Goal: Transaction & Acquisition: Purchase product/service

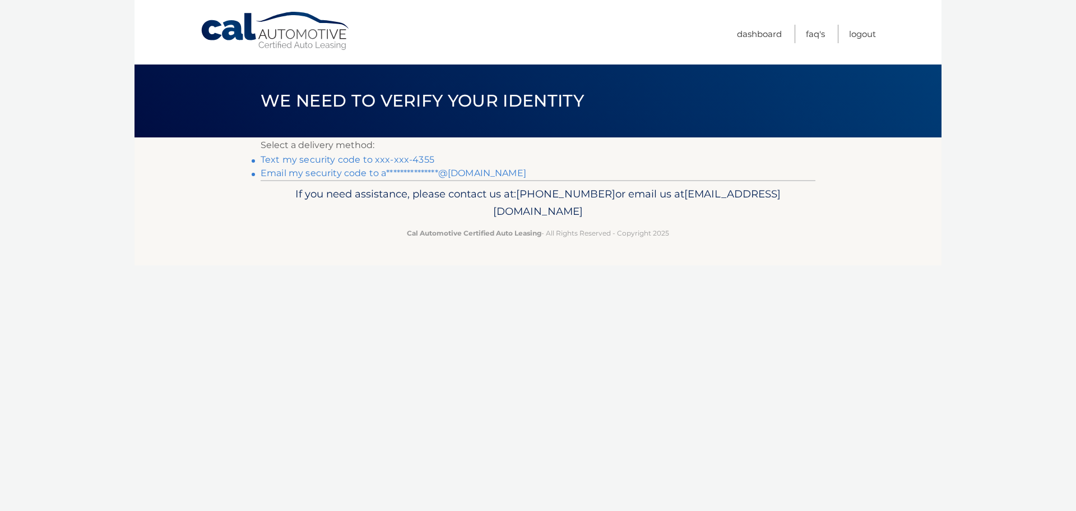
click at [399, 161] on link "Text my security code to xxx-xxx-4355" at bounding box center [348, 159] width 174 height 11
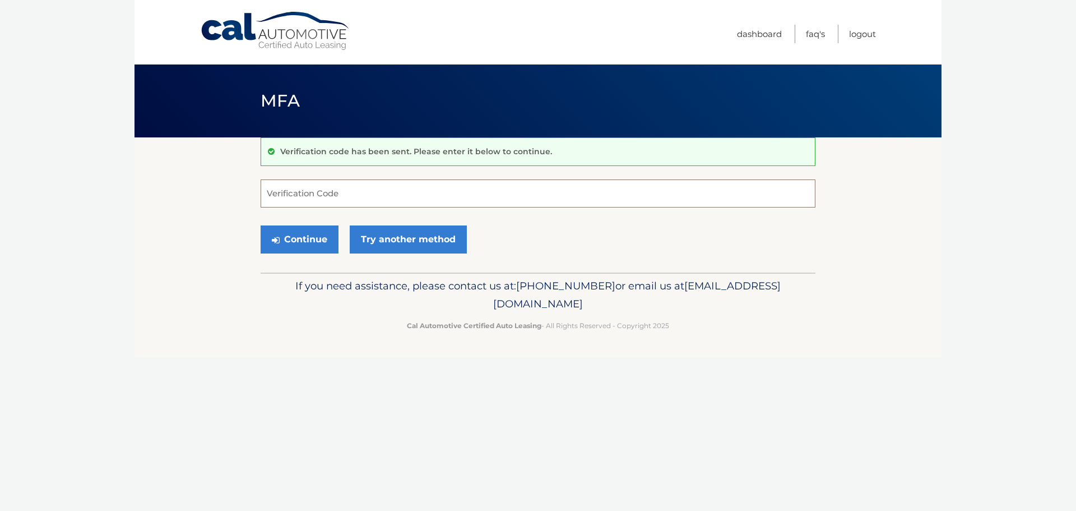
click at [381, 188] on input "Verification Code" at bounding box center [538, 193] width 555 height 28
type input "011324"
click at [290, 241] on button "Continue" at bounding box center [300, 239] width 78 height 28
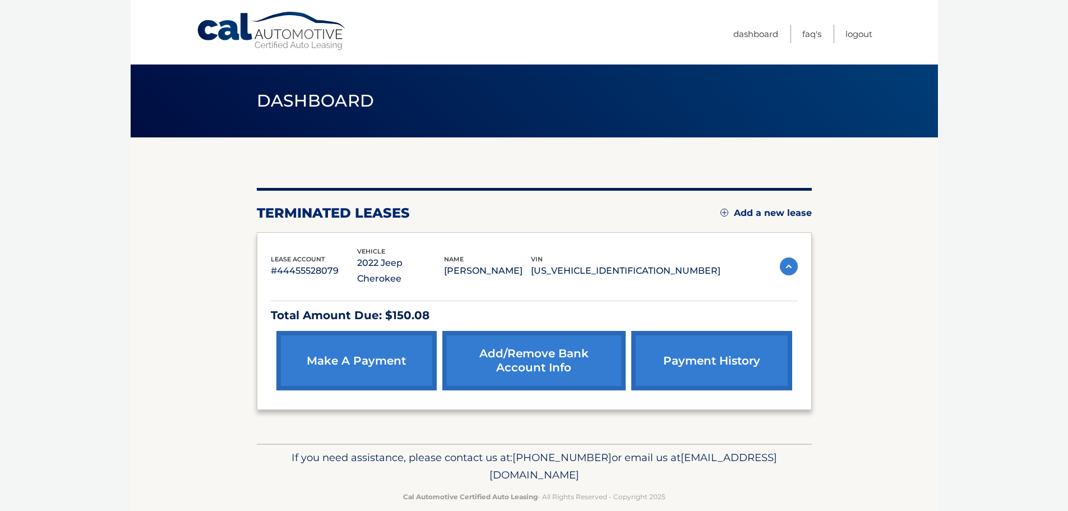
click at [373, 354] on link "make a payment" at bounding box center [356, 360] width 160 height 59
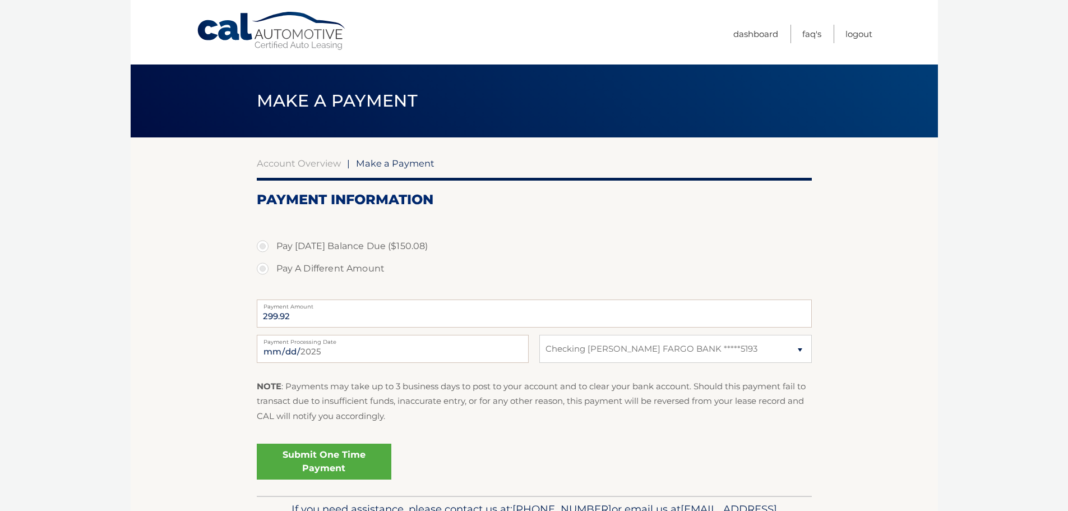
select select "MzZkN2Q5Y2MtZDdhNS00YWZlLWJjM2EtZTMxMWNhM2E5MTRm"
click at [365, 245] on label "Pay Today's Balance Due ($150.08)" at bounding box center [534, 246] width 555 height 22
click at [272, 245] on input "Pay Today's Balance Due ($150.08)" at bounding box center [266, 244] width 11 height 18
radio input "true"
type input "150.08"
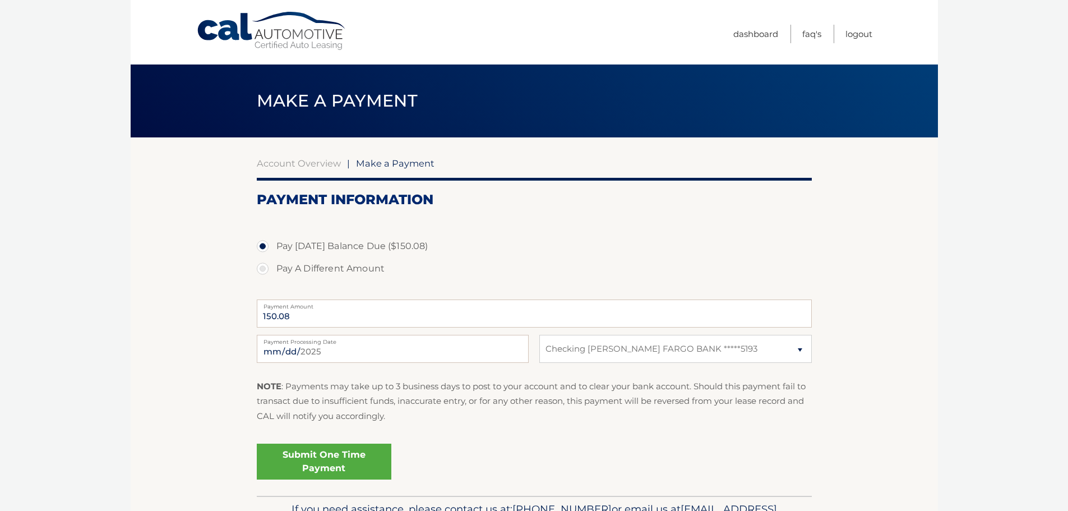
click at [352, 247] on label "Pay Today's Balance Due ($150.08)" at bounding box center [534, 246] width 555 height 22
click at [272, 247] on input "Pay Today's Balance Due ($150.08)" at bounding box center [266, 244] width 11 height 18
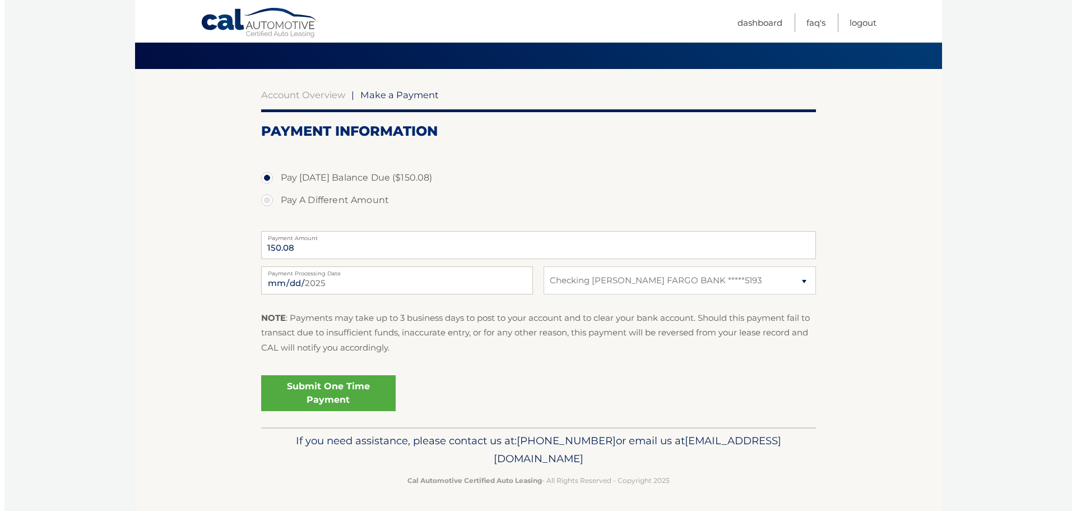
scroll to position [69, 0]
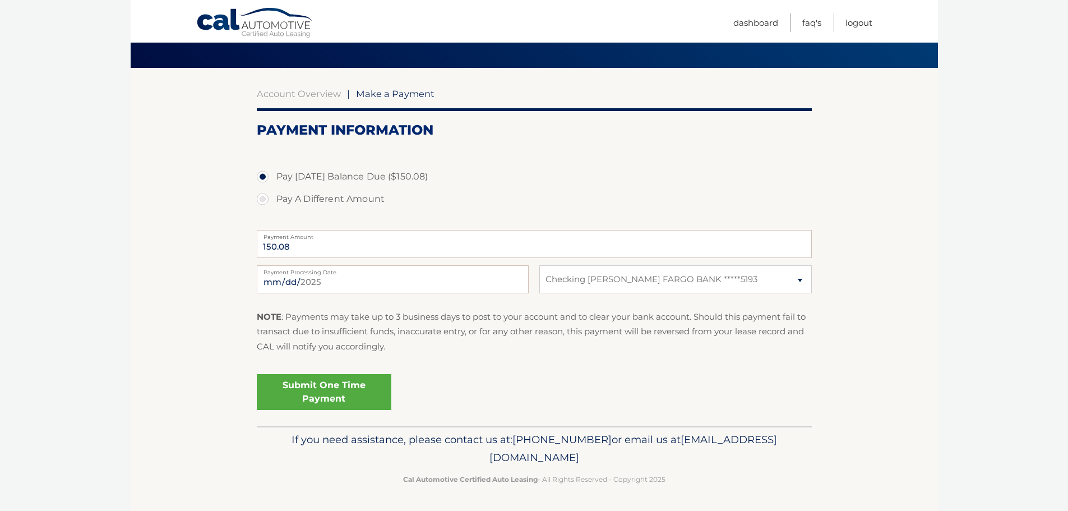
click at [355, 398] on link "Submit One Time Payment" at bounding box center [324, 392] width 135 height 36
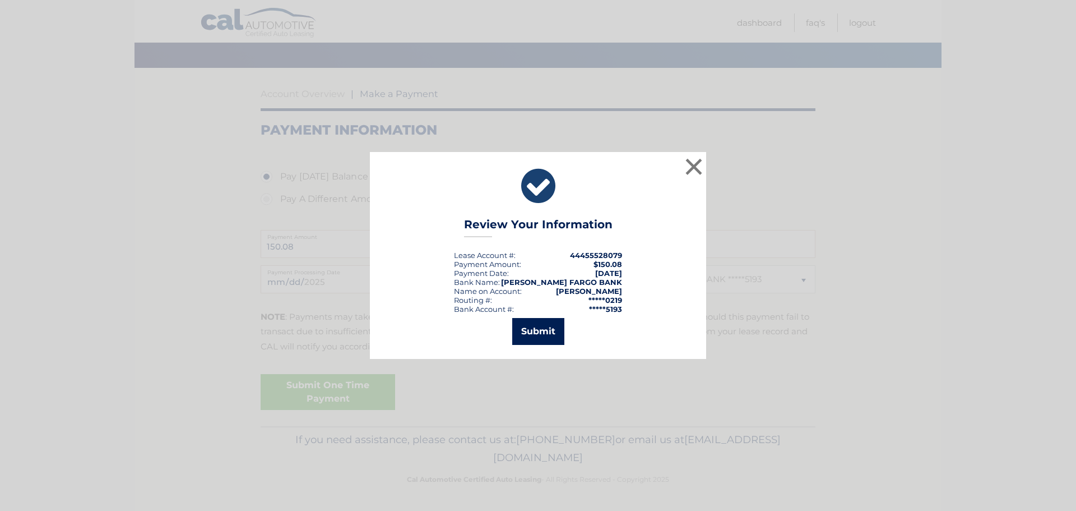
click at [538, 332] on button "Submit" at bounding box center [538, 331] width 52 height 27
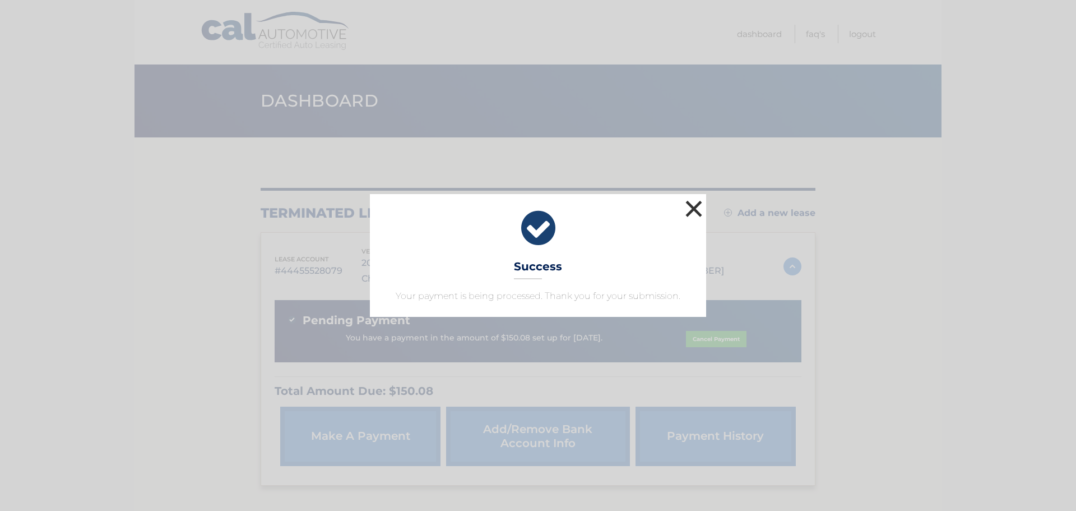
click at [685, 206] on button "×" at bounding box center [694, 208] width 22 height 22
